Goal: Information Seeking & Learning: Learn about a topic

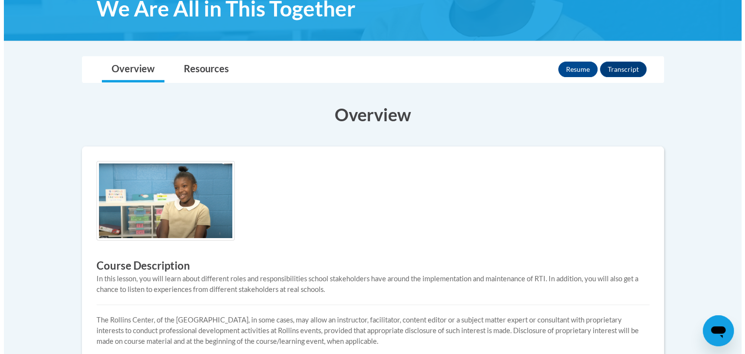
scroll to position [116, 0]
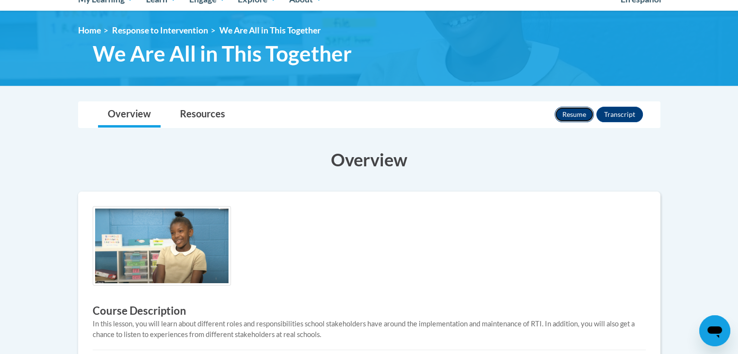
click at [578, 110] on button "Resume" at bounding box center [574, 115] width 39 height 16
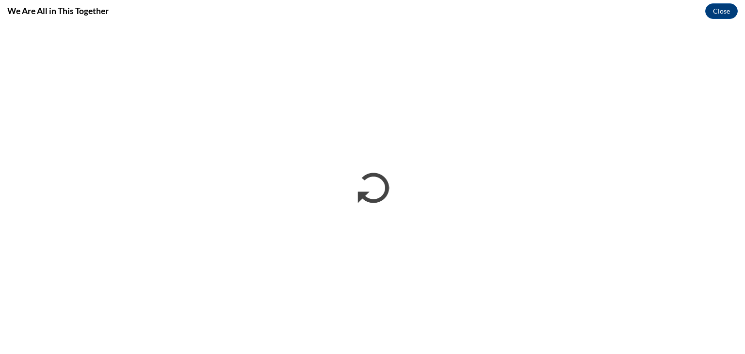
scroll to position [0, 0]
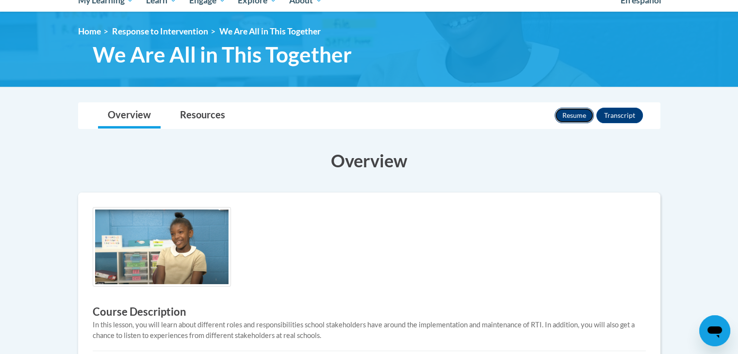
click at [573, 115] on button "Resume" at bounding box center [574, 116] width 39 height 16
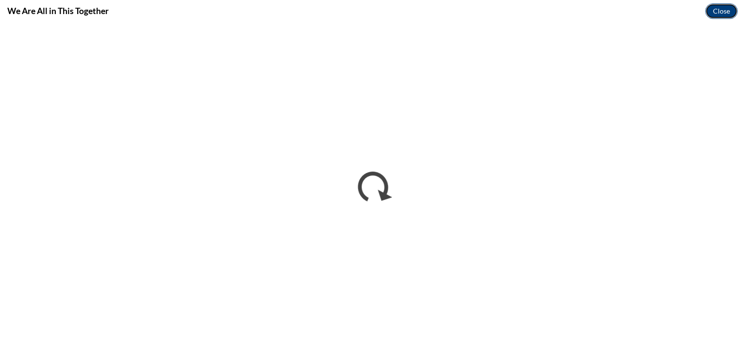
click at [723, 10] on button "Close" at bounding box center [721, 11] width 33 height 16
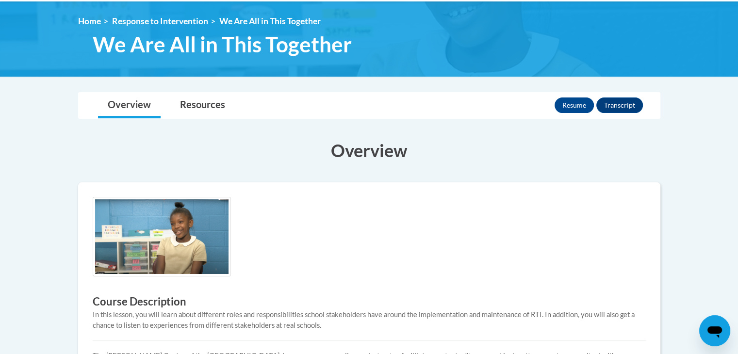
scroll to position [106, 0]
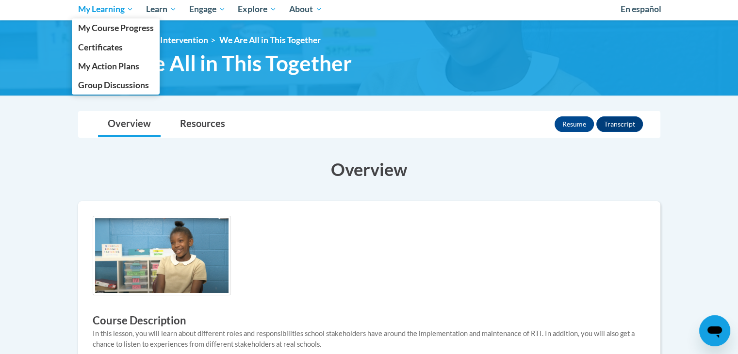
click at [113, 15] on span "My Learning" at bounding box center [106, 9] width 56 height 12
click at [114, 27] on span "My Course Progress" at bounding box center [116, 28] width 76 height 10
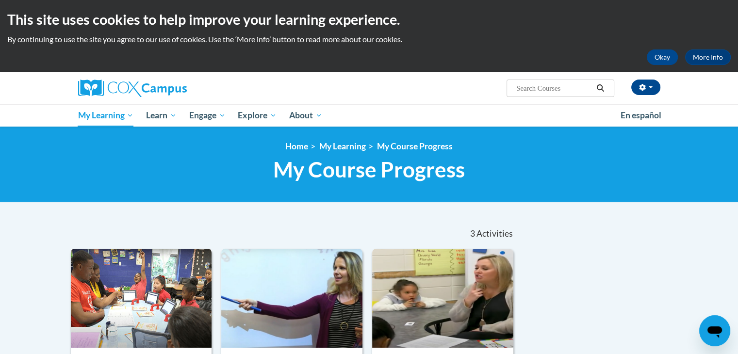
click at [120, 316] on img at bounding box center [141, 298] width 141 height 99
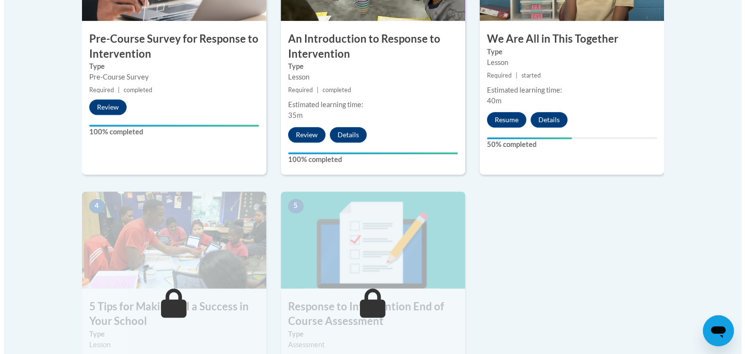
scroll to position [405, 0]
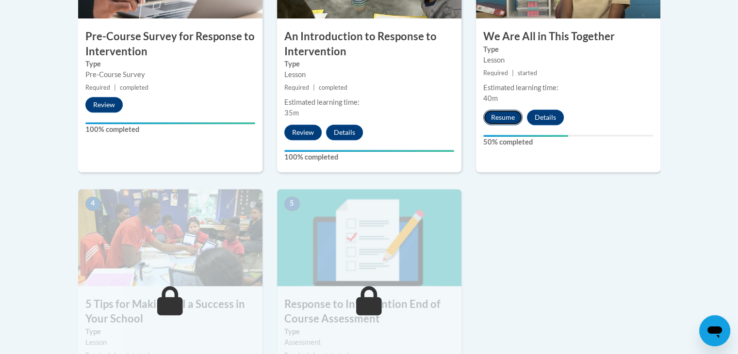
click at [504, 114] on button "Resume" at bounding box center [502, 118] width 39 height 16
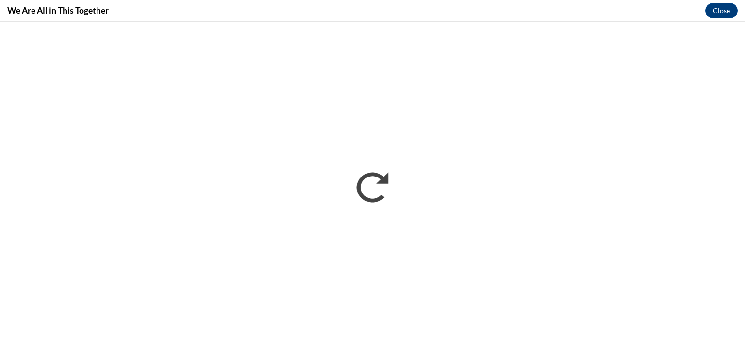
scroll to position [0, 0]
